Goal: Task Accomplishment & Management: Use online tool/utility

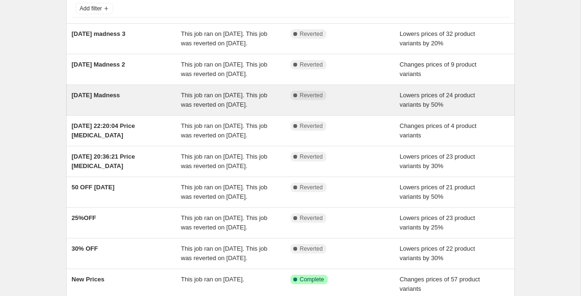
scroll to position [66, 0]
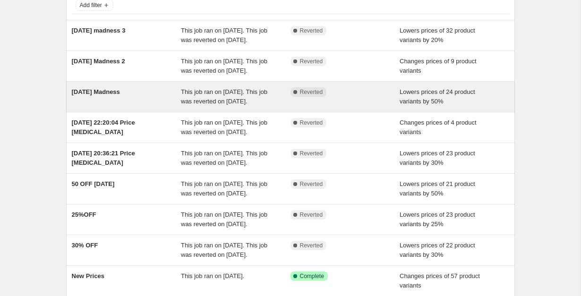
click at [342, 106] on div "Complete Reverted" at bounding box center [345, 96] width 110 height 19
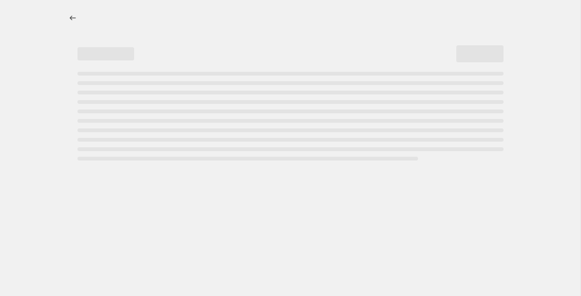
select select "percentage"
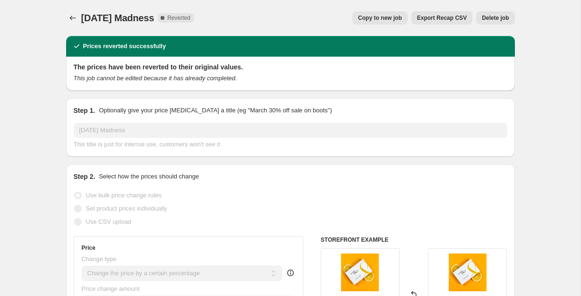
click at [381, 22] on button "Copy to new job" at bounding box center [379, 17] width 55 height 13
select select "percentage"
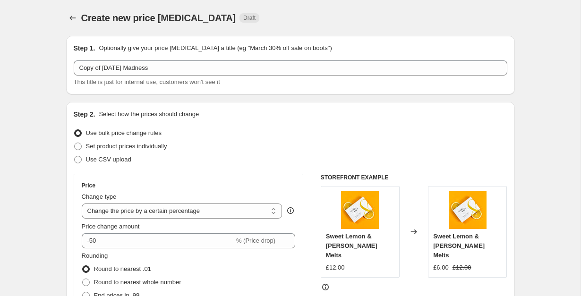
scroll to position [27, 0]
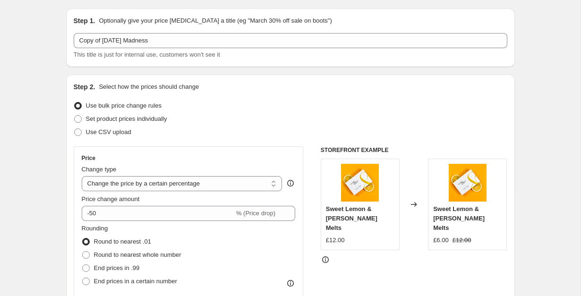
click at [236, 49] on div "Copy of Monday Madness This title is just for internal use, customers won't see…" at bounding box center [290, 46] width 433 height 26
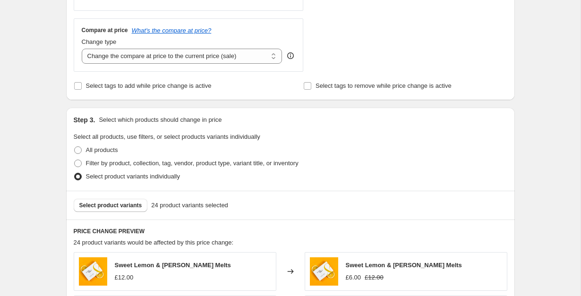
scroll to position [677, 0]
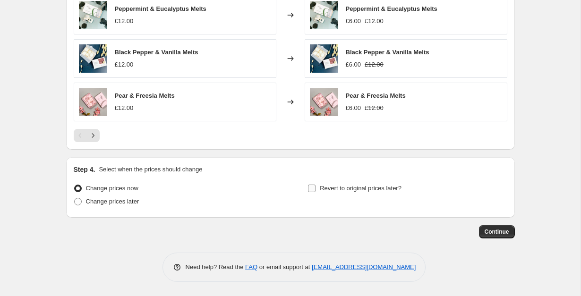
click at [316, 190] on label "Revert to original prices later?" at bounding box center [354, 188] width 94 height 13
click at [315, 190] on input "Revert to original prices later?" at bounding box center [312, 189] width 8 height 8
checkbox input "true"
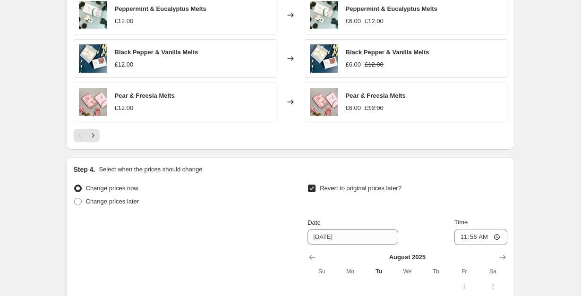
scroll to position [744, 0]
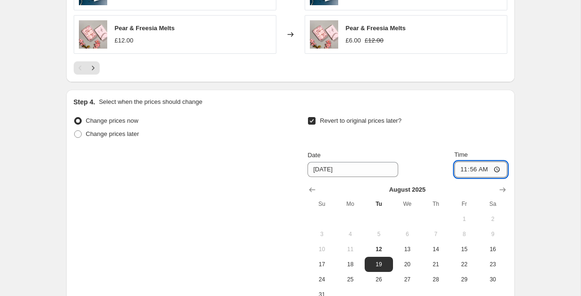
click at [466, 170] on input "11:56" at bounding box center [480, 169] width 53 height 16
type input "00:00"
click at [405, 262] on span "20" at bounding box center [407, 265] width 21 height 8
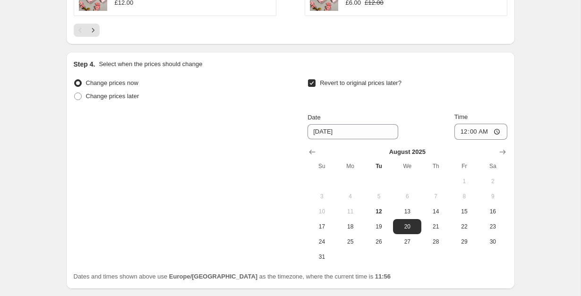
scroll to position [783, 0]
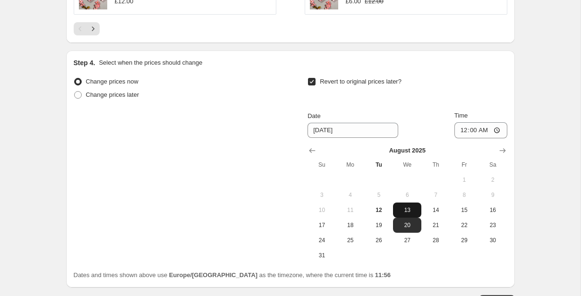
click at [407, 213] on span "13" at bounding box center [407, 210] width 21 height 8
type input "[DATE]"
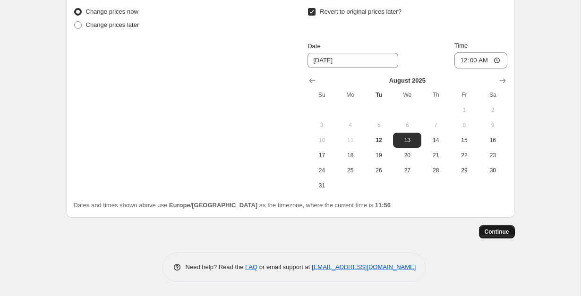
click at [488, 235] on span "Continue" at bounding box center [496, 232] width 25 height 8
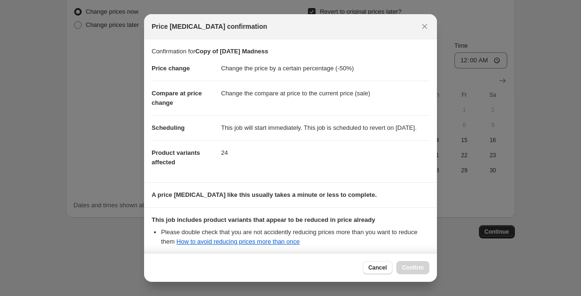
scroll to position [111, 0]
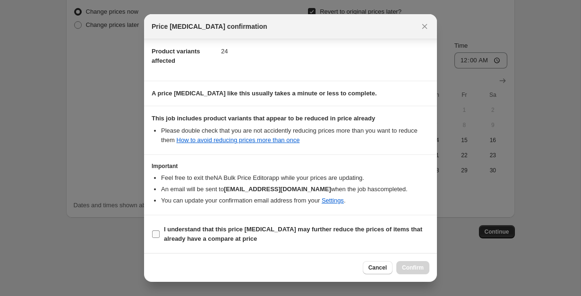
click at [271, 232] on b "I understand that this price change job may further reduce the prices of items …" at bounding box center [293, 234] width 258 height 17
click at [160, 232] on input "I understand that this price change job may further reduce the prices of items …" at bounding box center [156, 234] width 8 height 8
checkbox input "true"
click at [416, 271] on span "Confirm" at bounding box center [413, 268] width 22 height 8
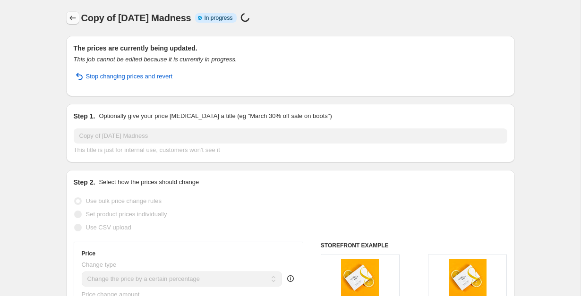
click at [72, 24] on button "Price change jobs" at bounding box center [72, 17] width 13 height 13
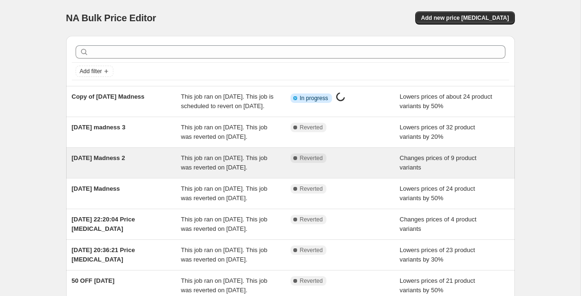
click at [339, 163] on div "Complete Reverted" at bounding box center [337, 157] width 95 height 9
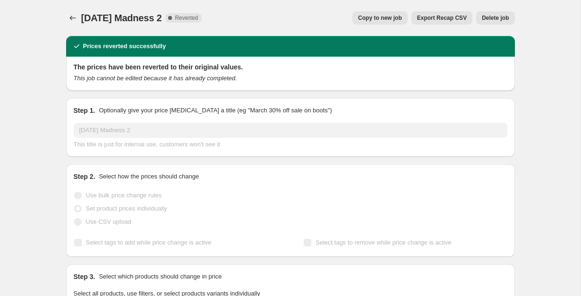
click at [392, 12] on button "Copy to new job" at bounding box center [379, 17] width 55 height 13
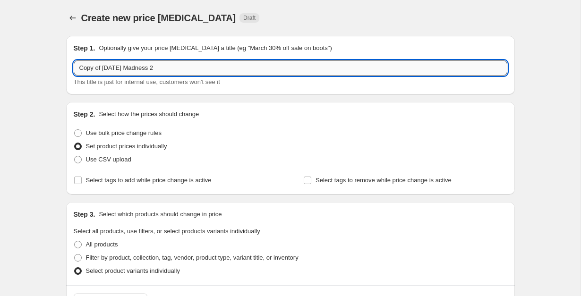
click at [236, 71] on input "Copy of Monday Madness 2" at bounding box center [290, 67] width 433 height 15
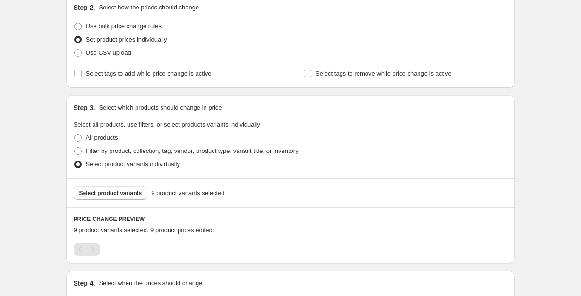
scroll to position [109, 0]
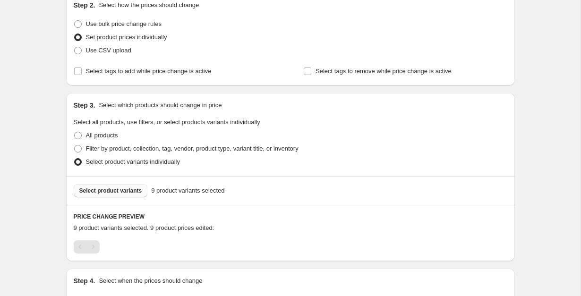
click at [144, 186] on button "Select product variants" at bounding box center [111, 190] width 74 height 13
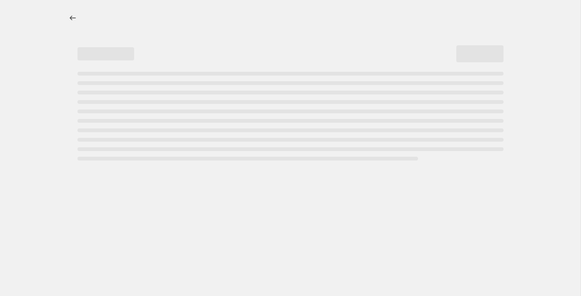
select select "percentage"
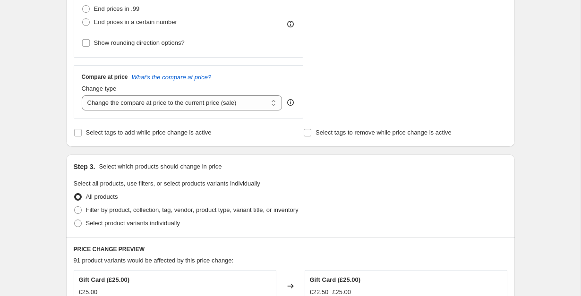
scroll to position [280, 0]
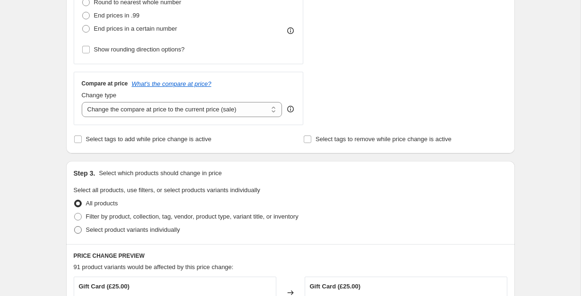
click at [152, 225] on span "Select product variants individually" at bounding box center [133, 229] width 94 height 9
click at [75, 226] on input "Select product variants individually" at bounding box center [74, 226] width 0 height 0
radio input "true"
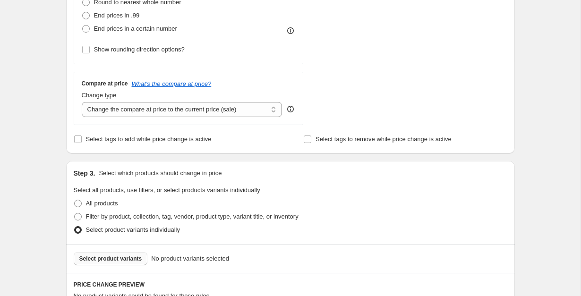
click at [129, 264] on button "Select product variants" at bounding box center [111, 258] width 74 height 13
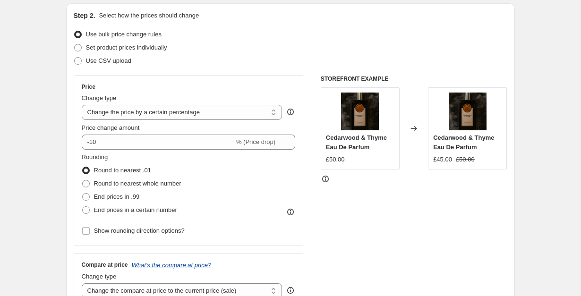
scroll to position [98, 0]
click at [173, 111] on select "Change the price to a certain amount Change the price by a certain amount Chang…" at bounding box center [182, 112] width 201 height 15
select select "by"
type input "-10.00"
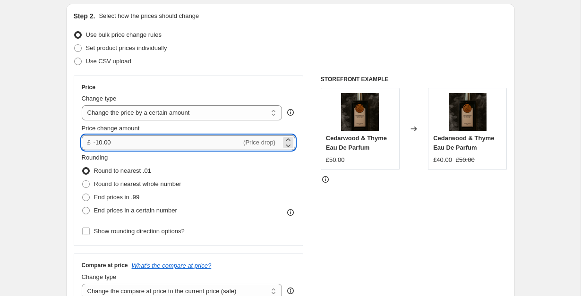
click at [146, 142] on input "-10.00" at bounding box center [167, 142] width 148 height 15
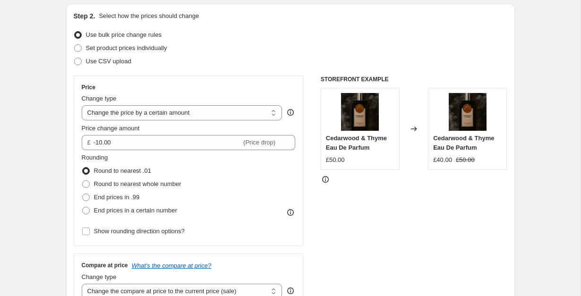
click at [404, 260] on div "STOREFRONT EXAMPLE Cedarwood & Thyme Eau De Parfum £50.00 Changed to Cedarwood …" at bounding box center [414, 191] width 186 height 231
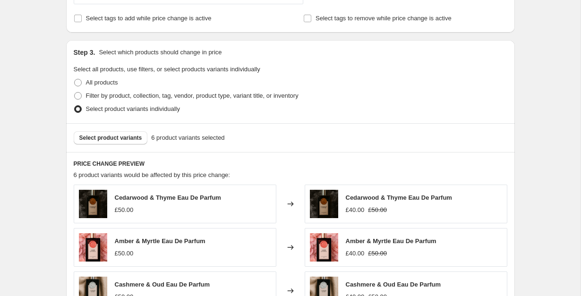
scroll to position [677, 0]
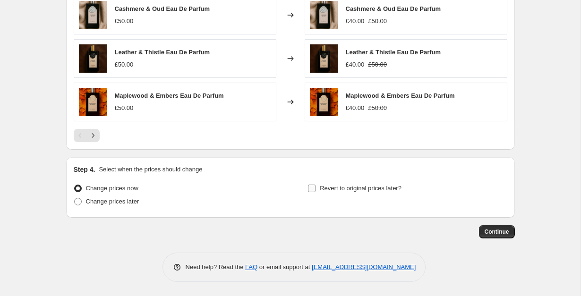
click at [369, 184] on span "Revert to original prices later?" at bounding box center [361, 188] width 82 height 9
click at [315, 185] on input "Revert to original prices later?" at bounding box center [312, 189] width 8 height 8
checkbox input "true"
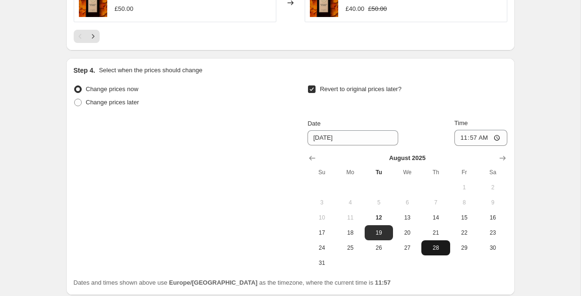
scroll to position [779, 0]
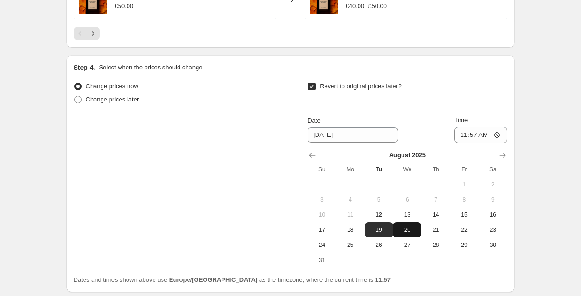
click at [406, 225] on button "20" at bounding box center [407, 229] width 28 height 15
click at [408, 215] on span "13" at bounding box center [407, 215] width 21 height 8
type input "[DATE]"
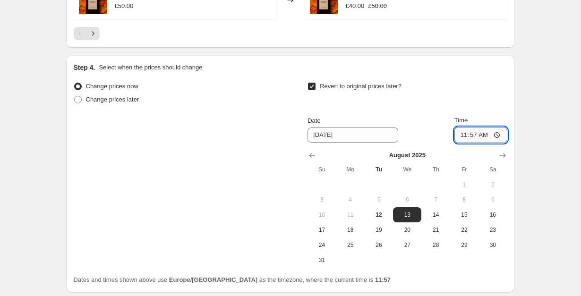
click at [469, 136] on input "11:57" at bounding box center [480, 135] width 53 height 16
type input "00:00"
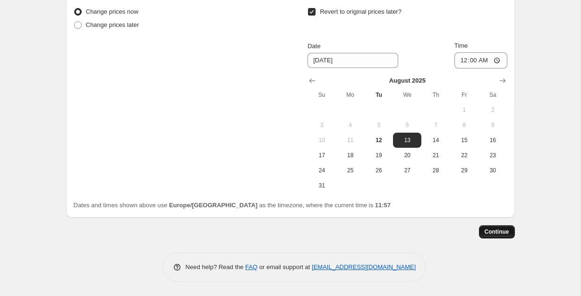
click at [499, 225] on button "Continue" at bounding box center [497, 231] width 36 height 13
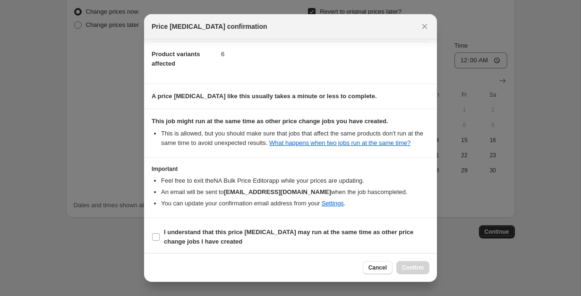
scroll to position [120, 0]
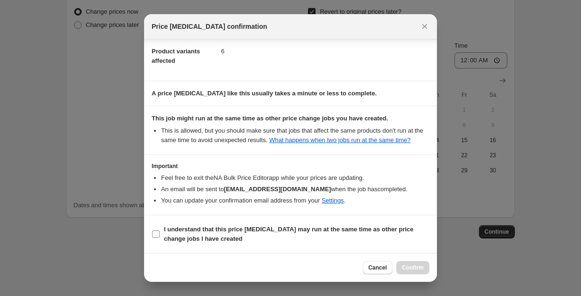
click at [378, 237] on span "I understand that this price [MEDICAL_DATA] may run at the same time as other p…" at bounding box center [296, 234] width 265 height 19
click at [160, 237] on input "I understand that this price [MEDICAL_DATA] may run at the same time as other p…" at bounding box center [156, 234] width 8 height 8
checkbox input "true"
click at [412, 270] on span "Confirm" at bounding box center [413, 268] width 22 height 8
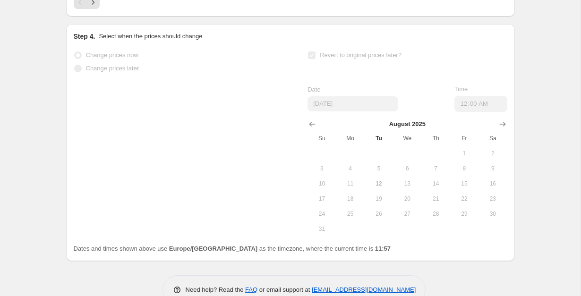
scroll to position [878, 0]
